Goal: Task Accomplishment & Management: Complete application form

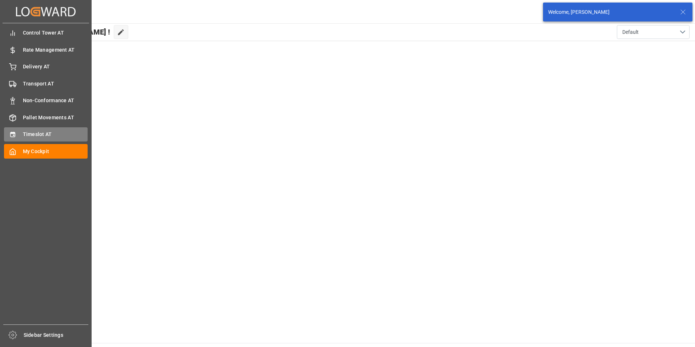
click at [31, 132] on span "Timeslot AT" at bounding box center [55, 134] width 65 height 8
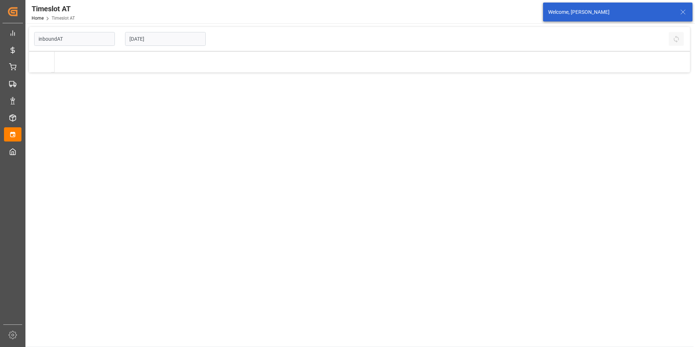
type input "Inbound AT"
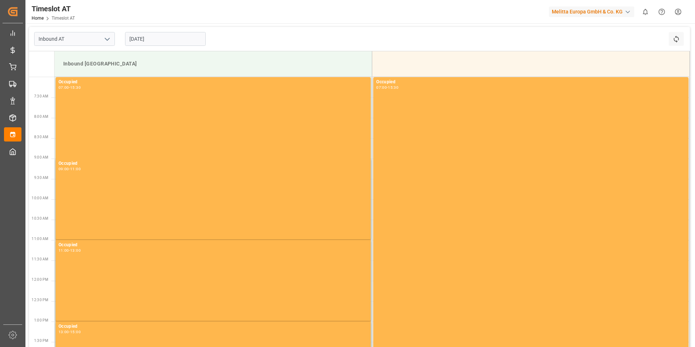
click at [169, 40] on input "[DATE]" at bounding box center [165, 39] width 81 height 14
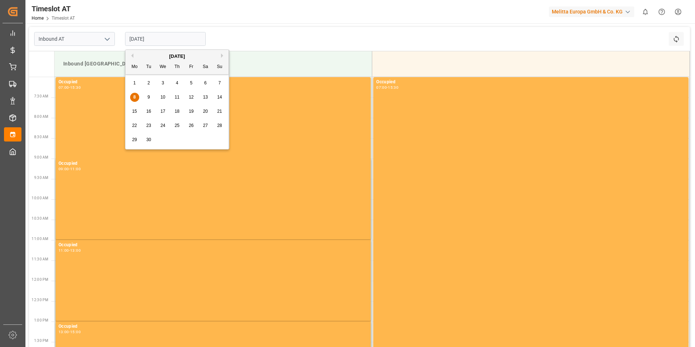
click at [144, 97] on div "9" at bounding box center [148, 97] width 9 height 9
click at [164, 42] on input "[DATE]" at bounding box center [165, 39] width 81 height 14
click at [162, 97] on span "10" at bounding box center [162, 96] width 5 height 5
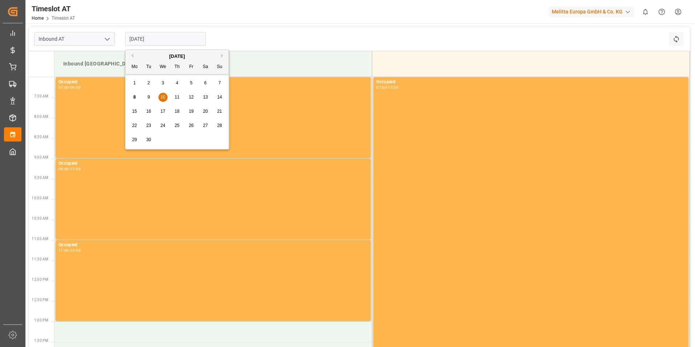
click at [177, 39] on input "[DATE]" at bounding box center [165, 39] width 81 height 14
click at [178, 96] on span "11" at bounding box center [176, 96] width 5 height 5
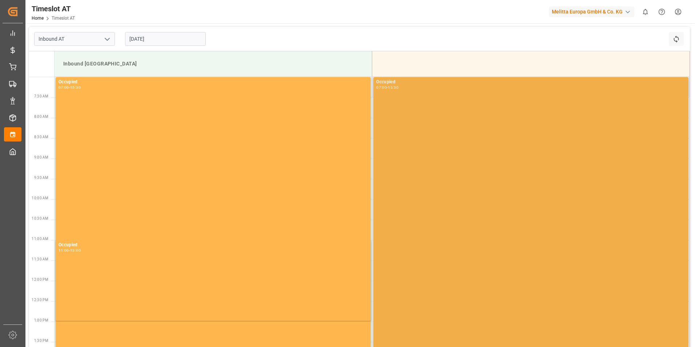
click at [472, 142] on div "Occupied 07:00 - 15:30" at bounding box center [530, 249] width 309 height 342
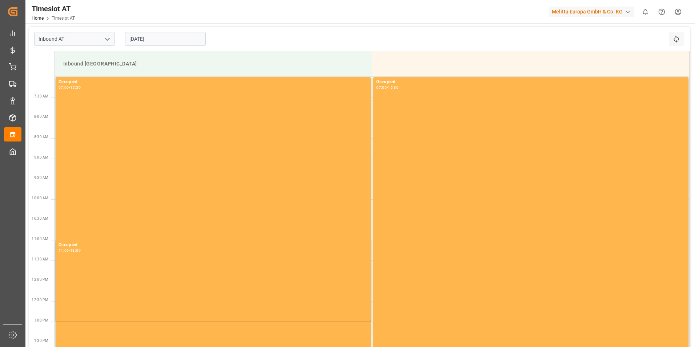
click at [432, 67] on td at bounding box center [531, 63] width 318 height 25
click at [205, 41] on input "[DATE]" at bounding box center [165, 39] width 81 height 14
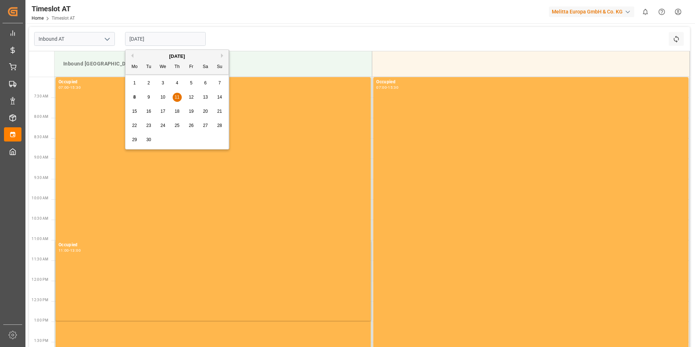
click at [149, 64] on div "Tu" at bounding box center [148, 66] width 9 height 9
click at [80, 66] on div "Inbound [GEOGRAPHIC_DATA]" at bounding box center [213, 63] width 306 height 13
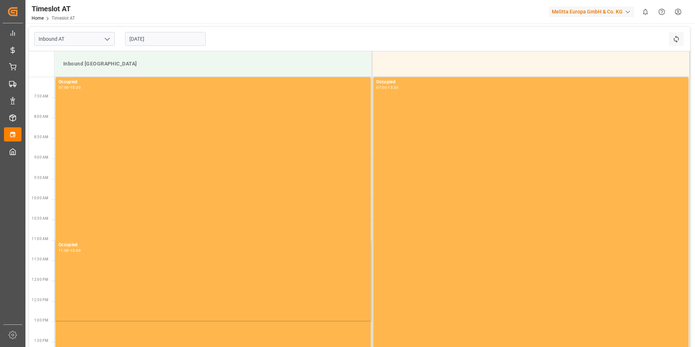
click at [106, 38] on icon "open menu" at bounding box center [107, 39] width 9 height 9
click at [172, 49] on div "[DATE]" at bounding box center [165, 39] width 91 height 24
click at [171, 38] on input "[DATE]" at bounding box center [165, 39] width 81 height 14
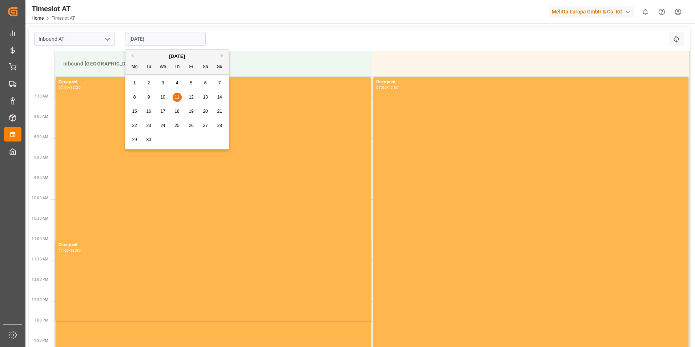
click at [162, 96] on span "10" at bounding box center [162, 96] width 5 height 5
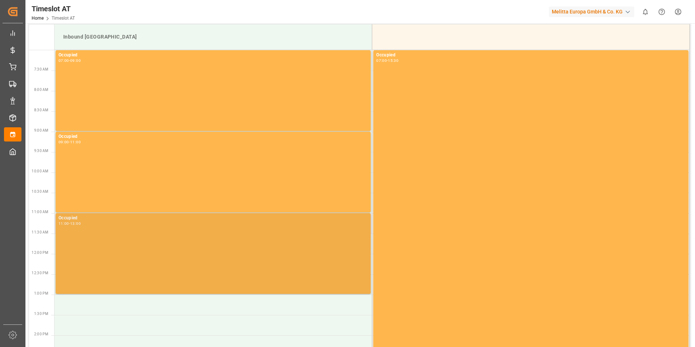
scroll to position [73, 0]
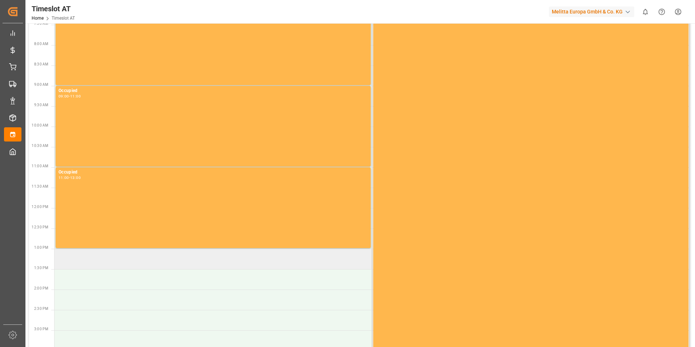
click at [71, 264] on td at bounding box center [214, 259] width 318 height 20
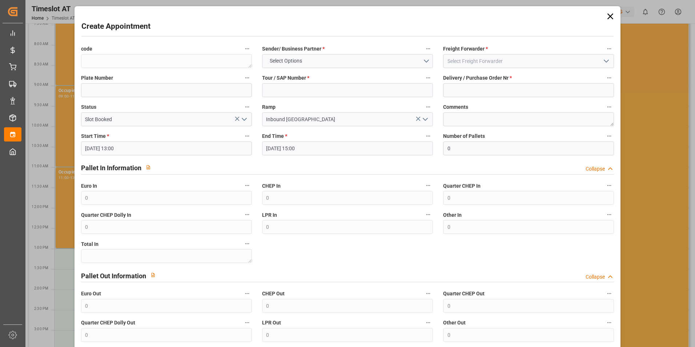
click at [667, 81] on div "Create Appointment code Sender/ Business Partner * Select Options Freight Forwa…" at bounding box center [347, 173] width 695 height 347
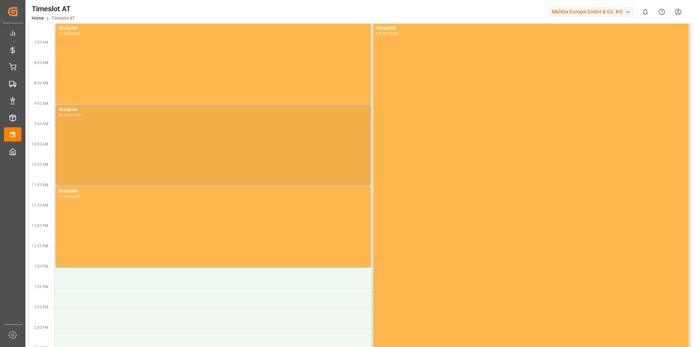
scroll to position [0, 0]
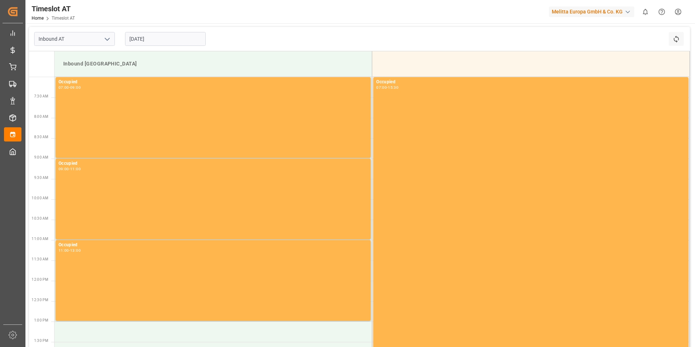
click at [169, 41] on input "[DATE]" at bounding box center [165, 39] width 81 height 14
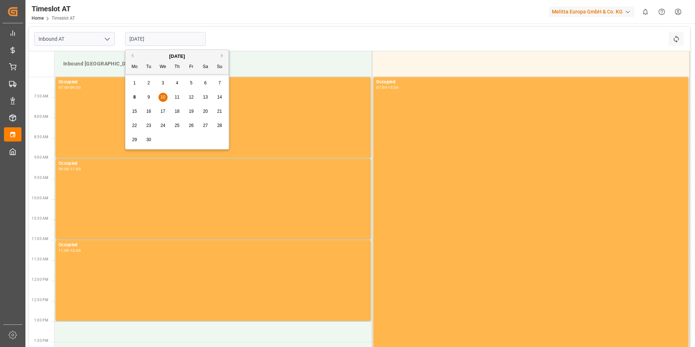
click at [177, 98] on span "11" at bounding box center [176, 96] width 5 height 5
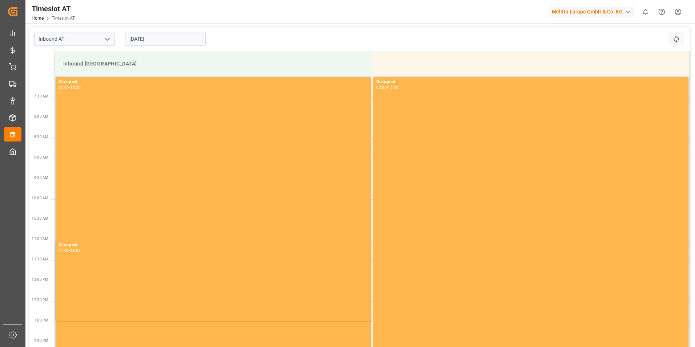
click at [161, 31] on div "[DATE]" at bounding box center [165, 39] width 91 height 24
click at [170, 43] on input "[DATE]" at bounding box center [165, 39] width 81 height 14
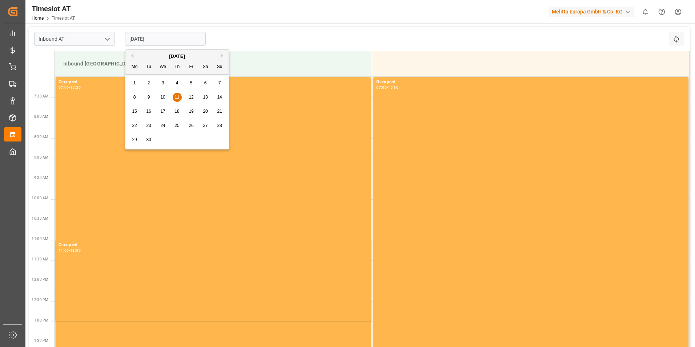
click at [197, 97] on div "8 9 10 11 12 13 14" at bounding box center [177, 97] width 99 height 14
click at [194, 97] on div "12" at bounding box center [191, 97] width 9 height 9
click at [161, 40] on input "[DATE]" at bounding box center [165, 39] width 81 height 14
click at [178, 97] on span "11" at bounding box center [176, 96] width 5 height 5
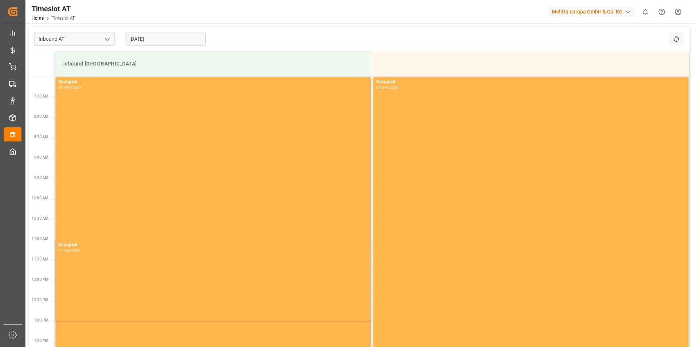
click at [162, 39] on input "[DATE]" at bounding box center [165, 39] width 81 height 14
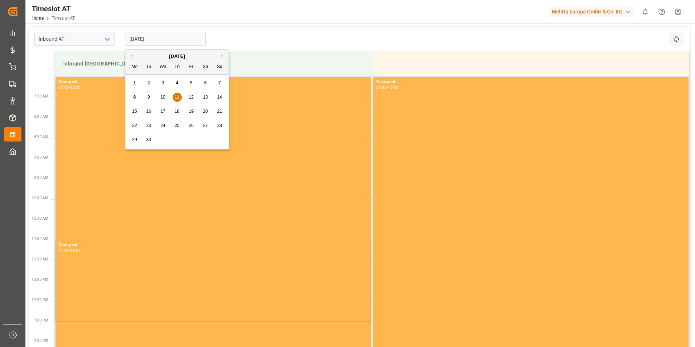
click at [166, 100] on div "10" at bounding box center [162, 97] width 9 height 9
type input "[DATE]"
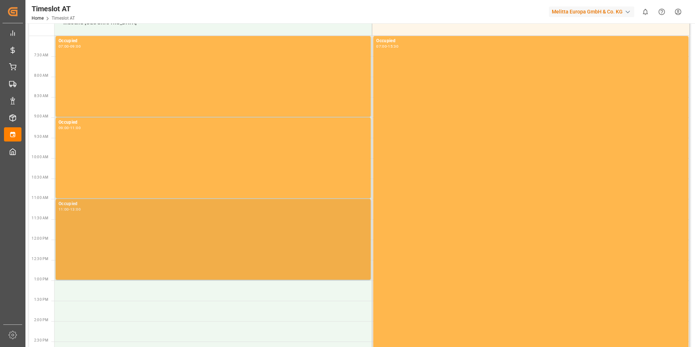
scroll to position [163, 0]
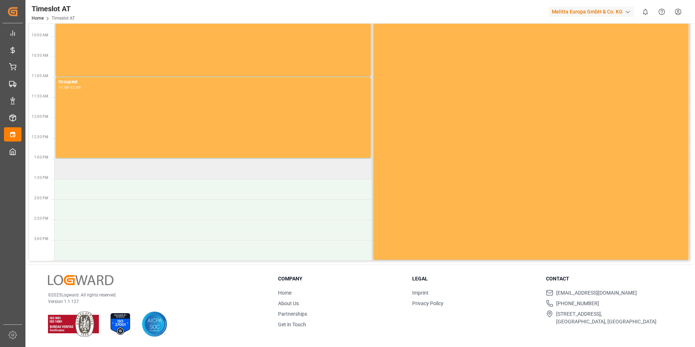
click at [86, 166] on td at bounding box center [214, 168] width 318 height 20
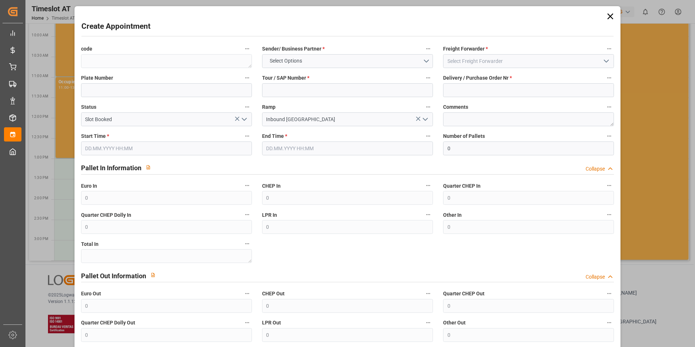
type input "[DATE] 13:00"
type input "[DATE] 15:00"
click at [605, 16] on icon at bounding box center [610, 16] width 10 height 10
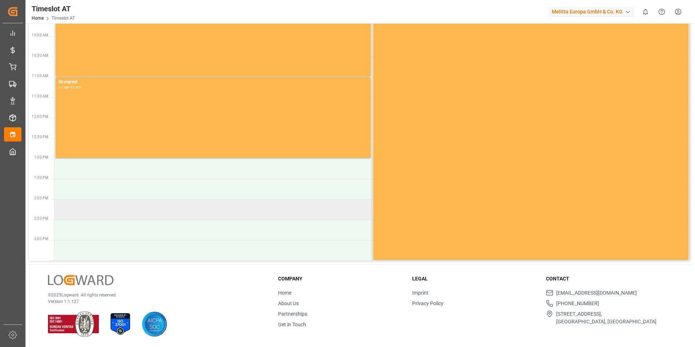
click at [85, 213] on td at bounding box center [214, 209] width 318 height 20
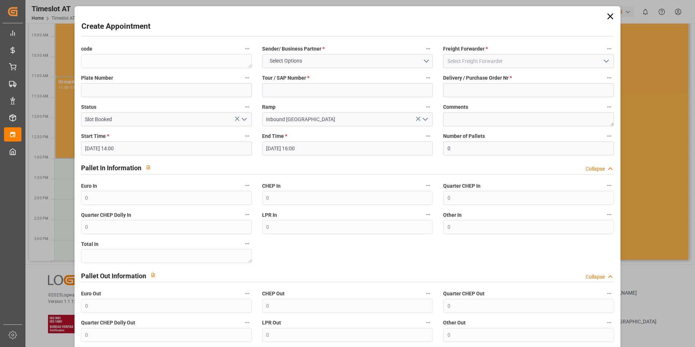
click at [608, 15] on icon at bounding box center [610, 16] width 10 height 10
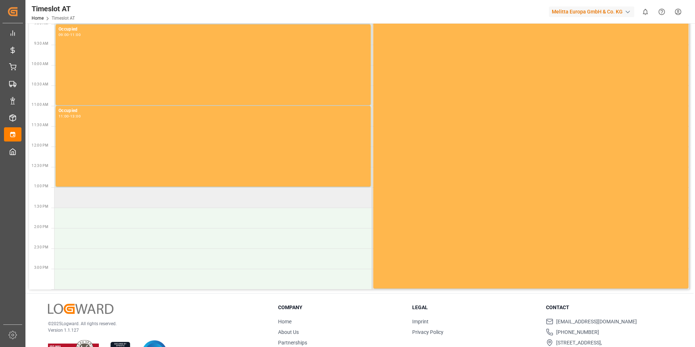
scroll to position [145, 0]
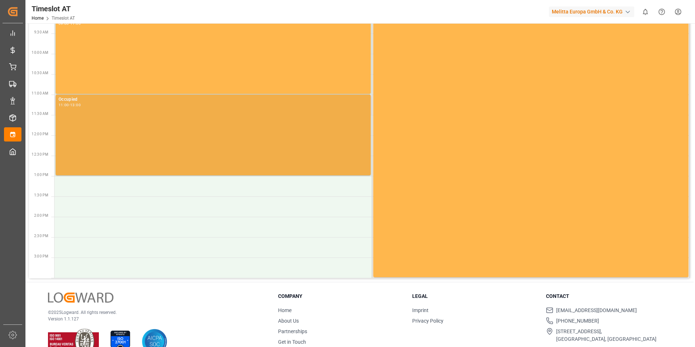
click at [126, 137] on div "Occupied 11:00 - 13:00" at bounding box center [212, 135] width 309 height 78
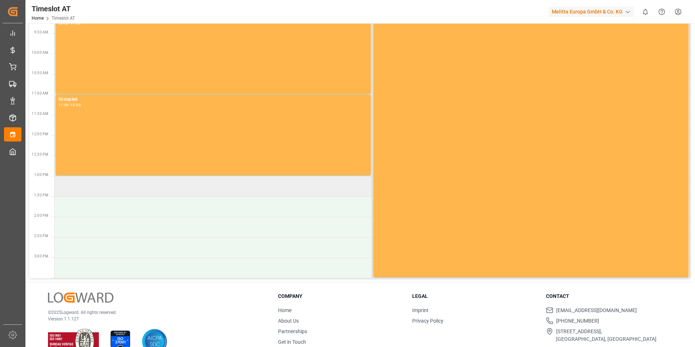
click at [80, 188] on td at bounding box center [214, 186] width 318 height 20
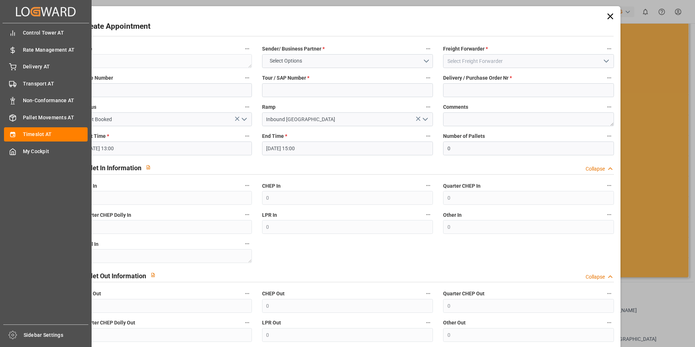
drag, startPoint x: 11, startPoint y: 247, endPoint x: 16, endPoint y: 255, distance: 10.1
click at [11, 247] on div "Control Tower AT [GEOGRAPHIC_DATA] AT Rate Management AT Rate Management AT Del…" at bounding box center [46, 173] width 86 height 301
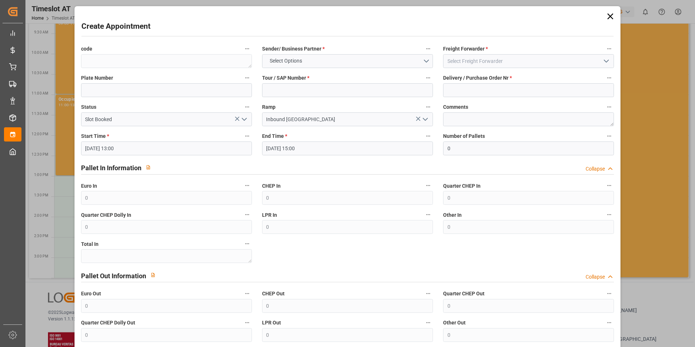
click at [177, 151] on input "[DATE] 13:00" at bounding box center [166, 148] width 171 height 14
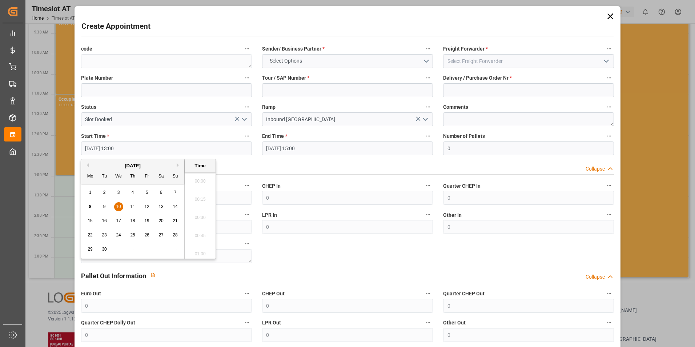
scroll to position [911, 0]
click at [118, 205] on span "10" at bounding box center [118, 206] width 5 height 5
click at [198, 215] on li "13:00" at bounding box center [200, 215] width 31 height 18
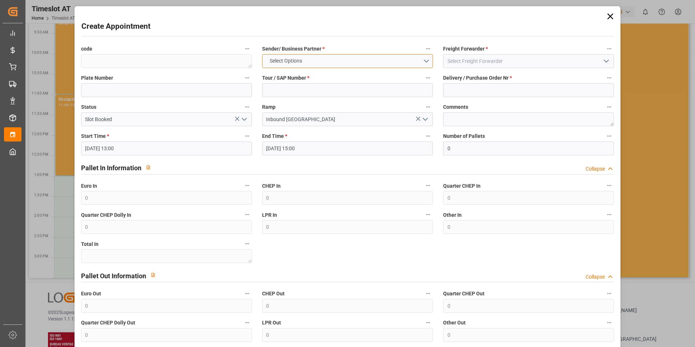
click at [316, 61] on button "Select Options" at bounding box center [347, 61] width 171 height 14
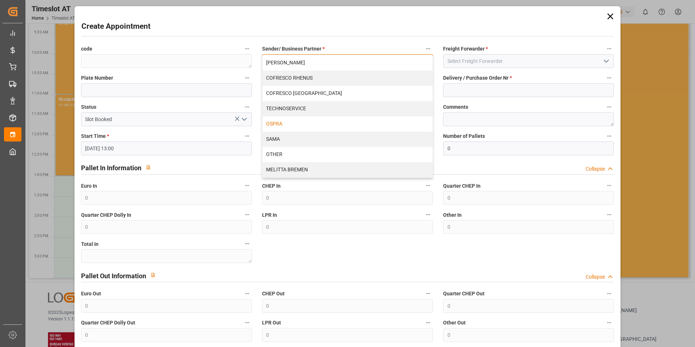
scroll to position [66, 0]
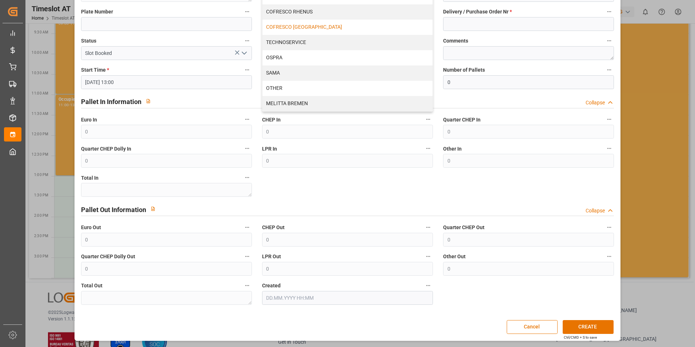
click at [299, 27] on div "COFRESCO [GEOGRAPHIC_DATA]" at bounding box center [347, 27] width 170 height 15
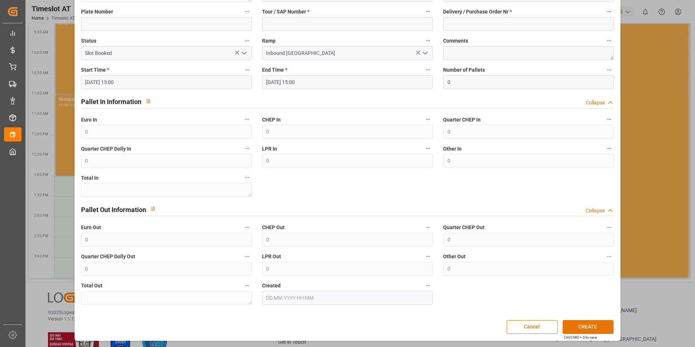
click at [310, 84] on input "[DATE] 15:00" at bounding box center [347, 82] width 171 height 14
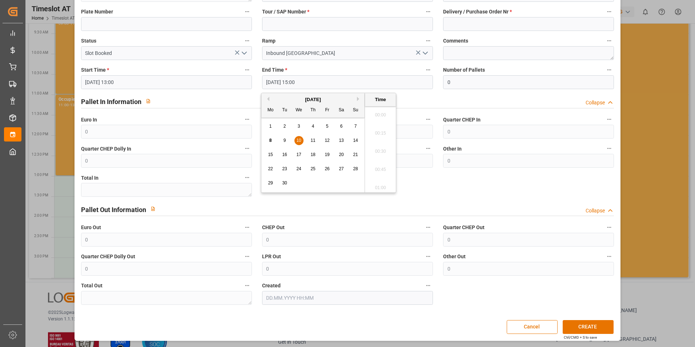
scroll to position [1056, 0]
click at [376, 149] on ul "00:00 00:15 00:30 00:45 01:00 01:15 01:30 01:45 02:00 02:15 02:30 02:45 03:00 0…" at bounding box center [380, 149] width 31 height 86
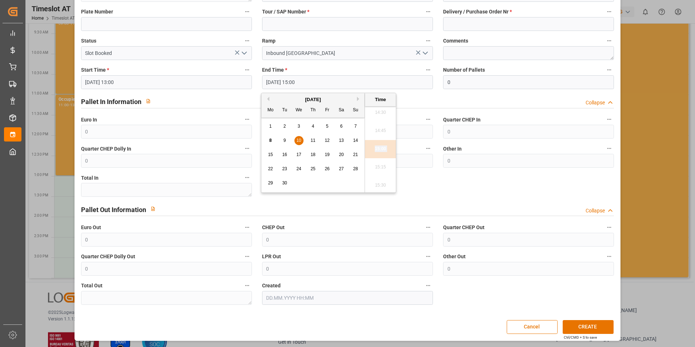
click at [376, 149] on ul "00:00 00:15 00:30 00:45 01:00 01:15 01:30 01:45 02:00 02:15 02:30 02:45 03:00 0…" at bounding box center [380, 149] width 31 height 86
click at [300, 139] on span "10" at bounding box center [298, 140] width 5 height 5
click at [380, 149] on li "15:00" at bounding box center [380, 149] width 31 height 18
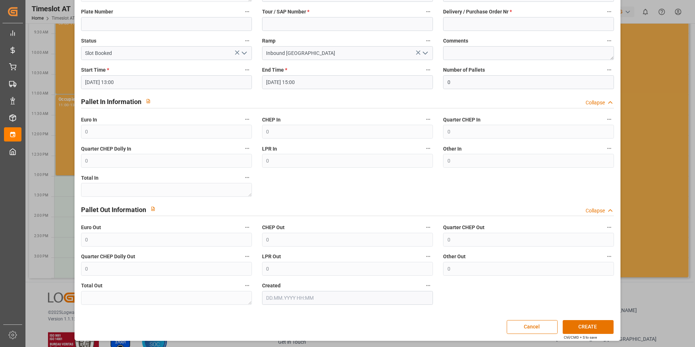
scroll to position [30, 0]
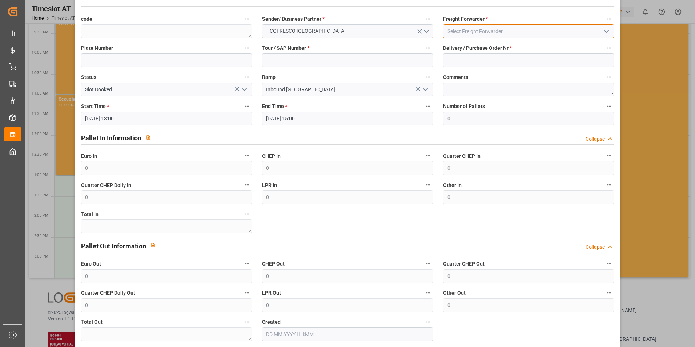
click at [519, 31] on input at bounding box center [528, 31] width 171 height 14
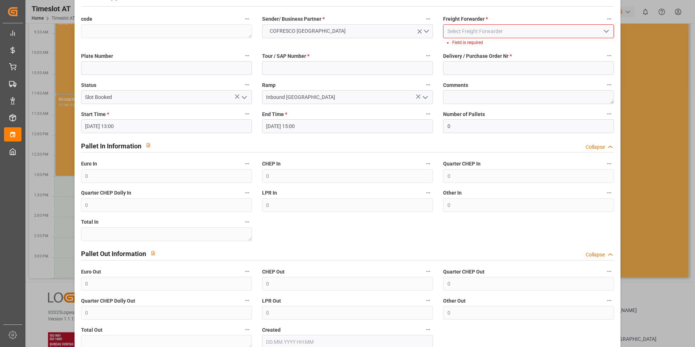
click at [604, 29] on icon "open menu" at bounding box center [606, 31] width 9 height 9
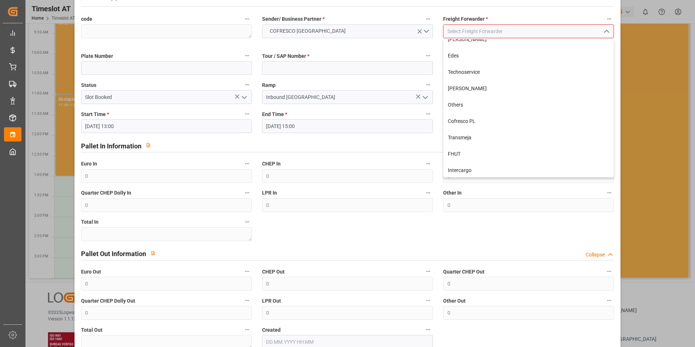
scroll to position [91, 0]
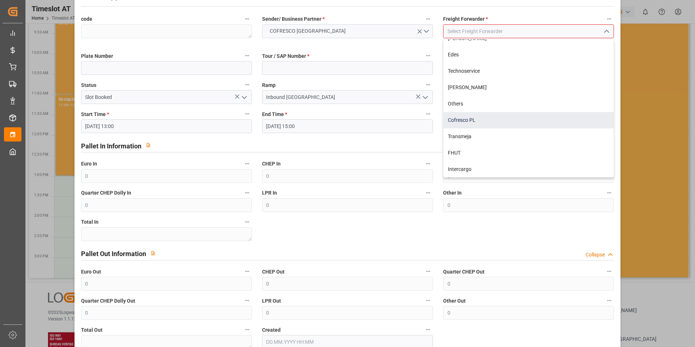
click at [464, 117] on div "Cofresco PL" at bounding box center [528, 120] width 170 height 16
type input "Cofresco PL"
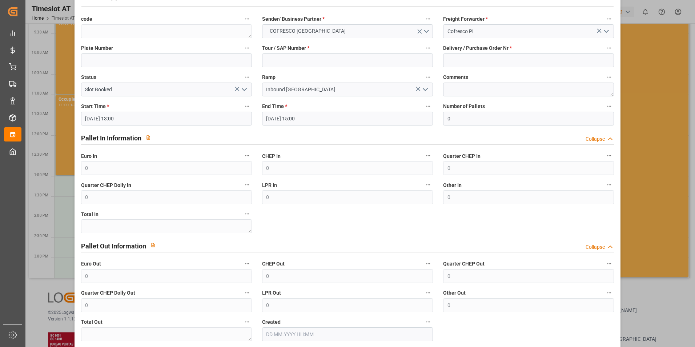
scroll to position [0, 0]
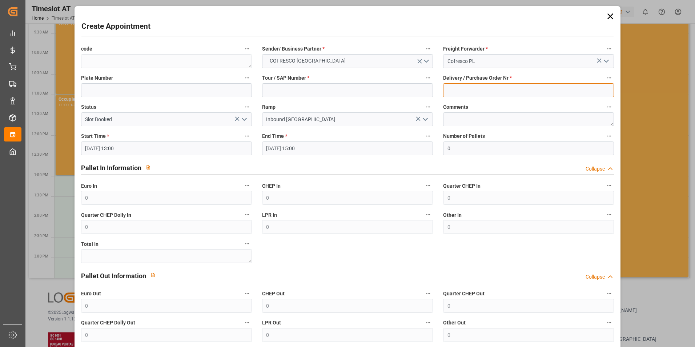
click at [512, 91] on input at bounding box center [528, 90] width 171 height 14
click at [456, 89] on input at bounding box center [528, 90] width 171 height 14
paste input "489476"
type input "489476"
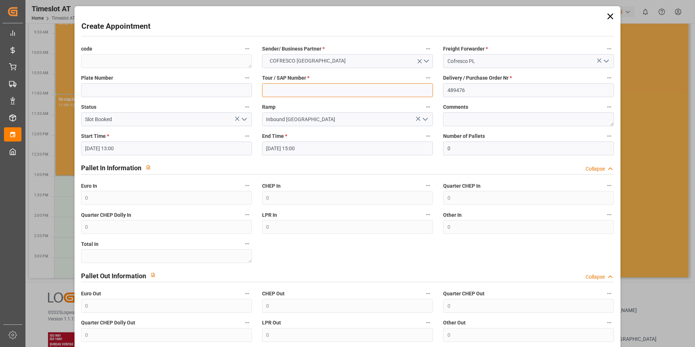
click at [338, 92] on input at bounding box center [347, 90] width 171 height 14
paste input "489476"
type input "489476"
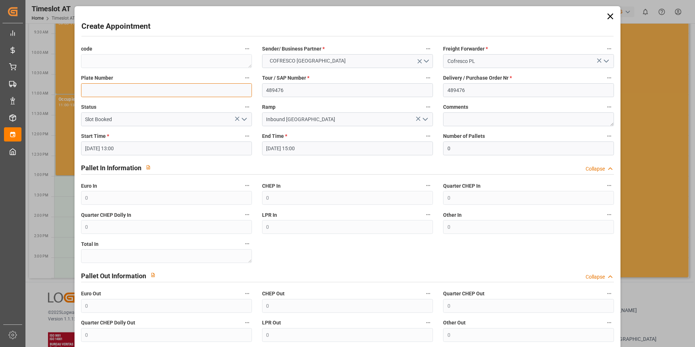
click at [100, 88] on input at bounding box center [166, 90] width 171 height 14
type input "DSS"
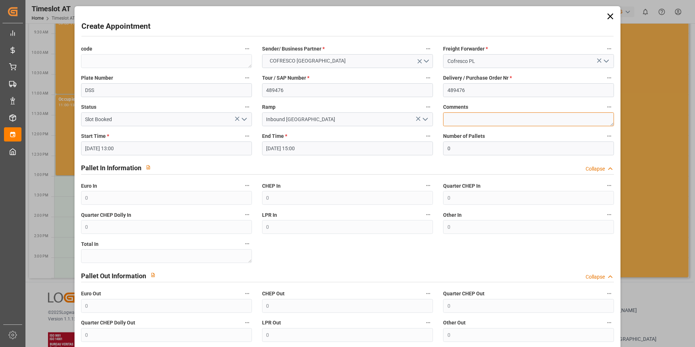
click at [568, 126] on textarea at bounding box center [528, 119] width 171 height 14
type textarea "DSS"
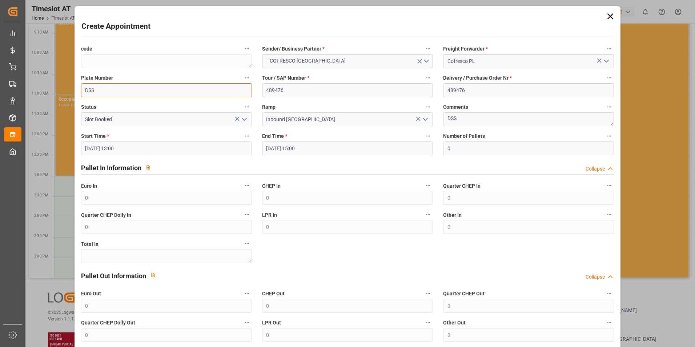
drag, startPoint x: 76, startPoint y: 90, endPoint x: 36, endPoint y: 91, distance: 40.0
click at [36, 91] on div "Create Appointment code Sender/ Business Partner * COFRESCO [GEOGRAPHIC_DATA] F…" at bounding box center [347, 173] width 695 height 347
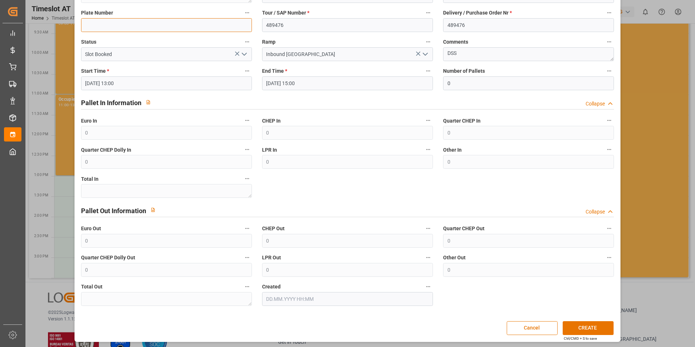
scroll to position [66, 0]
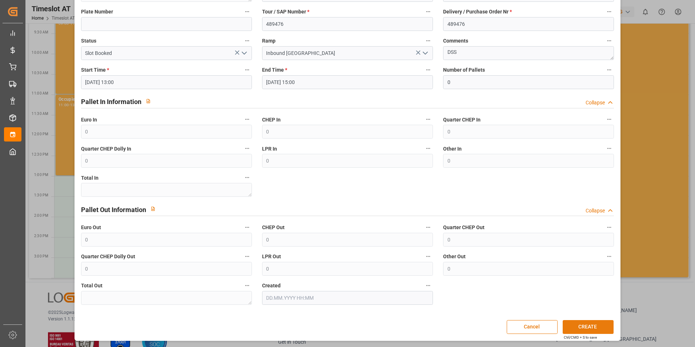
click at [583, 324] on button "CREATE" at bounding box center [587, 327] width 51 height 14
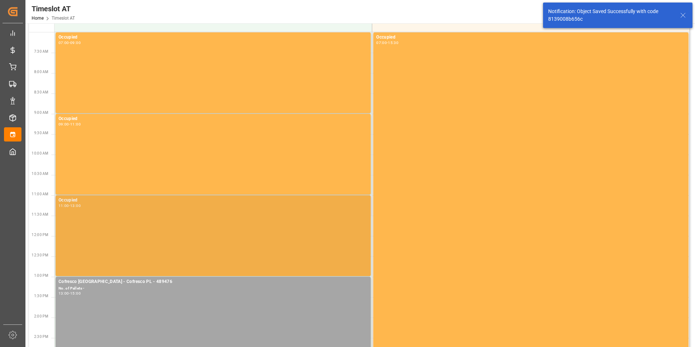
scroll to position [0, 0]
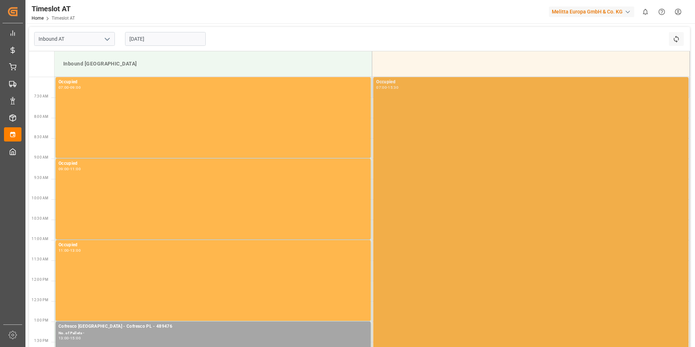
click at [469, 136] on div "Occupied 07:00 - 15:30" at bounding box center [530, 249] width 309 height 342
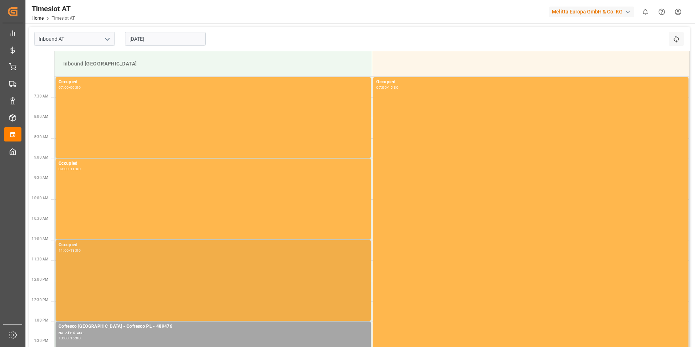
click at [138, 287] on div "Occupied 11:00 - 13:00" at bounding box center [212, 280] width 309 height 78
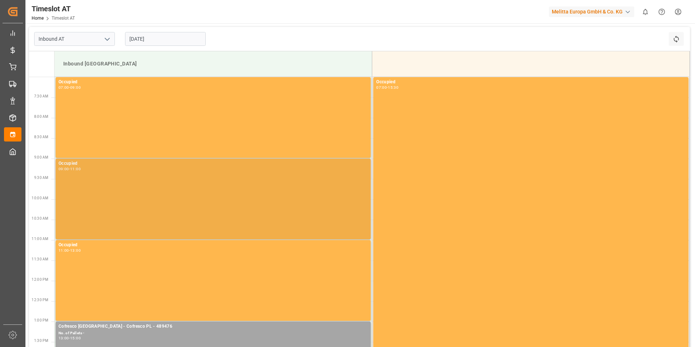
click at [121, 214] on div "Occupied 09:00 - 11:00" at bounding box center [212, 199] width 309 height 78
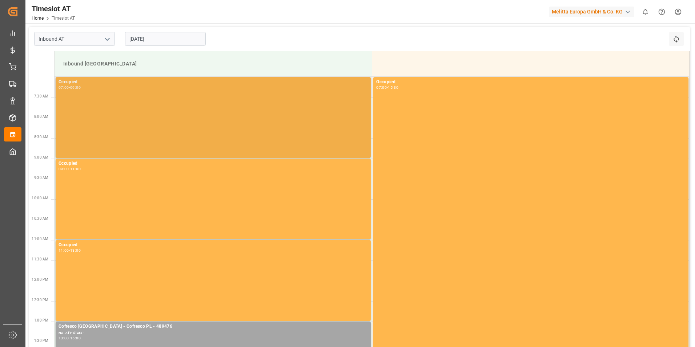
click at [124, 97] on div "Occupied 07:00 - 09:00" at bounding box center [212, 117] width 309 height 78
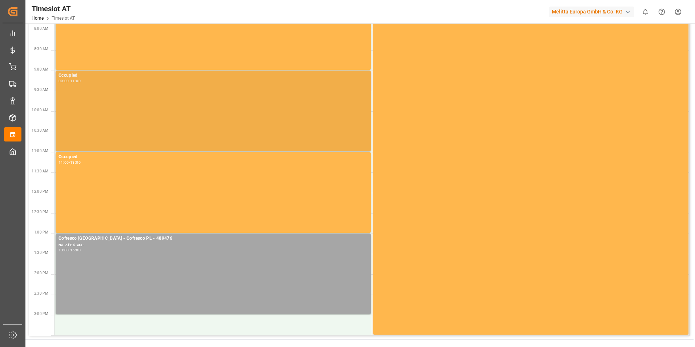
scroll to position [109, 0]
